Goal: Complete application form

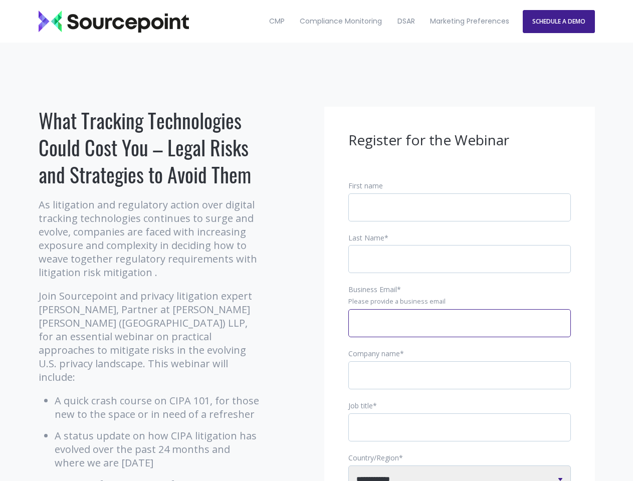
click at [460, 331] on input "Business Email *" at bounding box center [459, 323] width 223 height 28
